Goal: Task Accomplishment & Management: Manage account settings

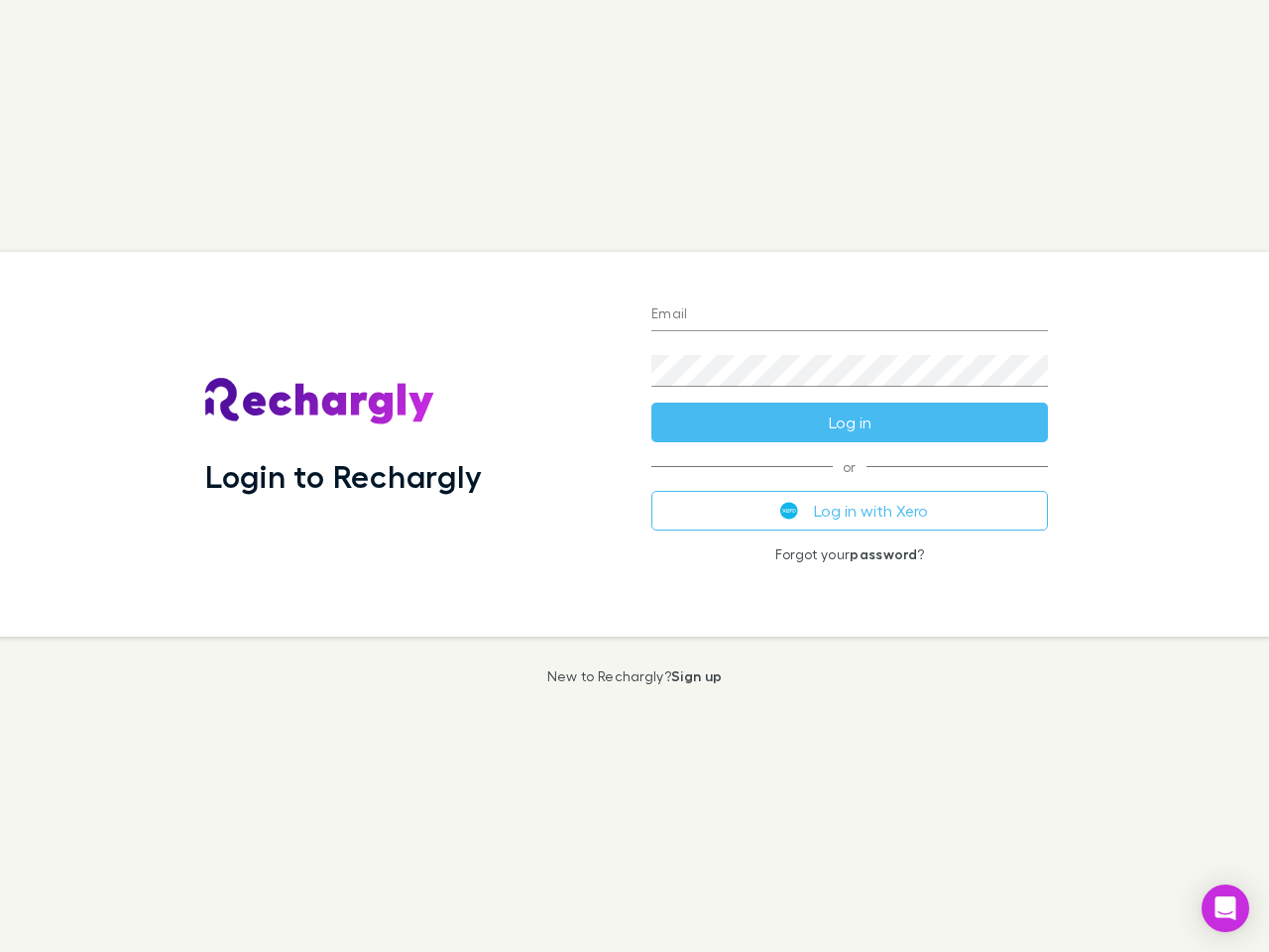
click at [634, 476] on div "Login to Rechargly" at bounding box center [412, 444] width 446 height 384
click at [850, 316] on input "Email" at bounding box center [850, 316] width 396 height 32
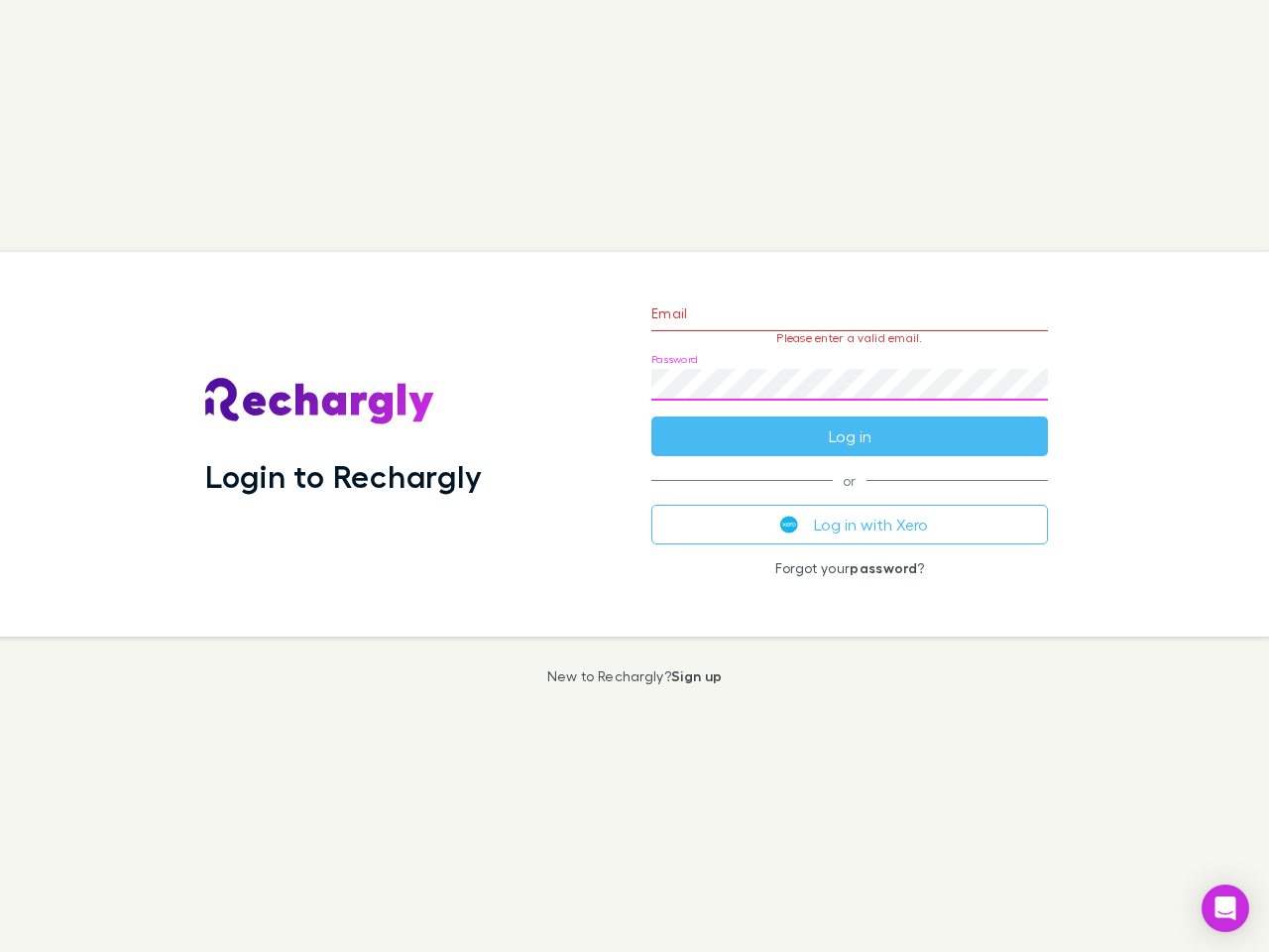
click at [850, 422] on form "Email Please enter a valid email. Password Log in" at bounding box center [850, 369] width 396 height 172
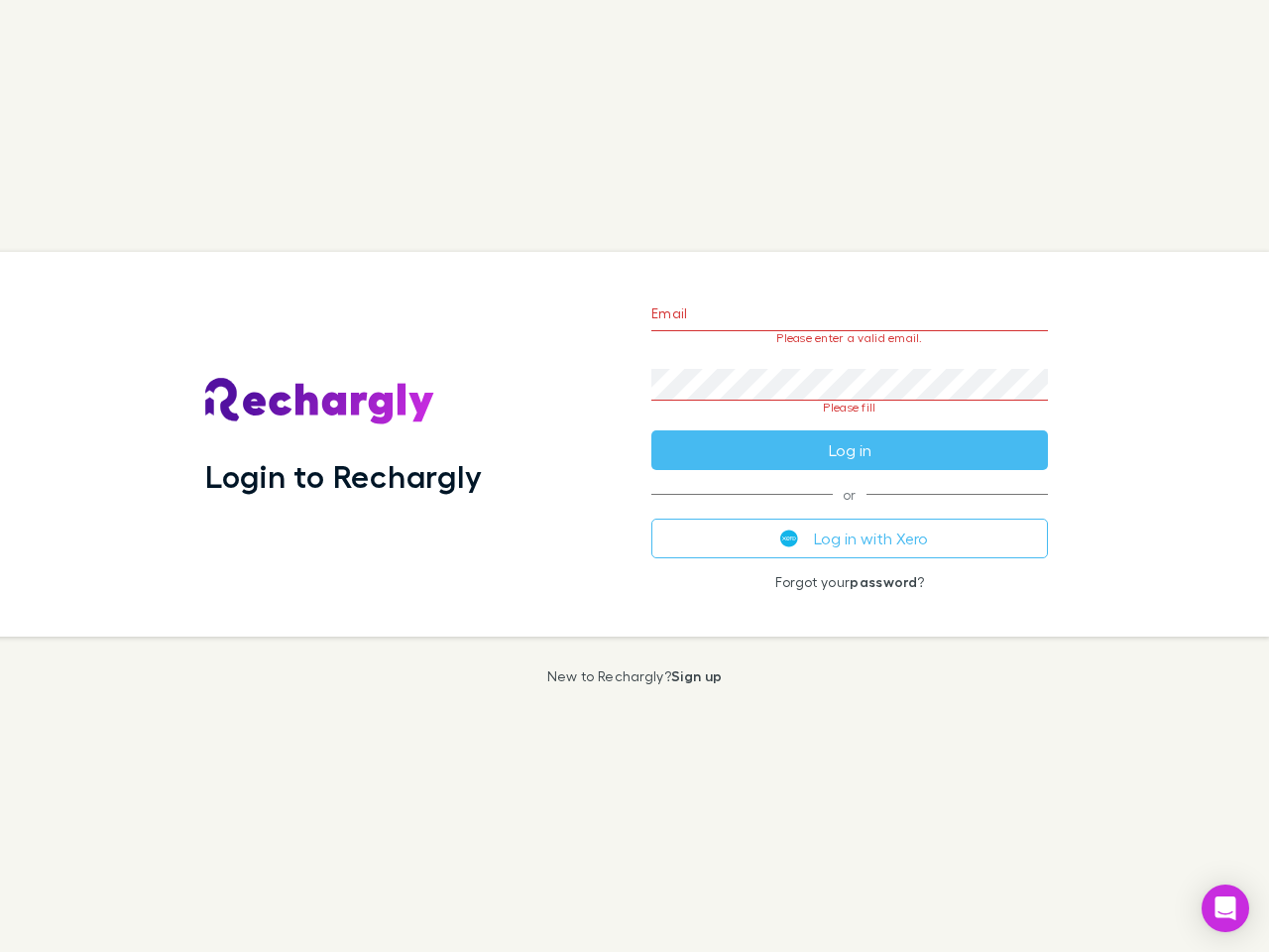
click at [850, 511] on div "Email Please enter a valid email. Password Please fill Log in or Log in with Xe…" at bounding box center [850, 444] width 428 height 384
click at [1226, 908] on icon "Open Intercom Messenger" at bounding box center [1226, 908] width 21 height 24
